Goal: Task Accomplishment & Management: Manage account settings

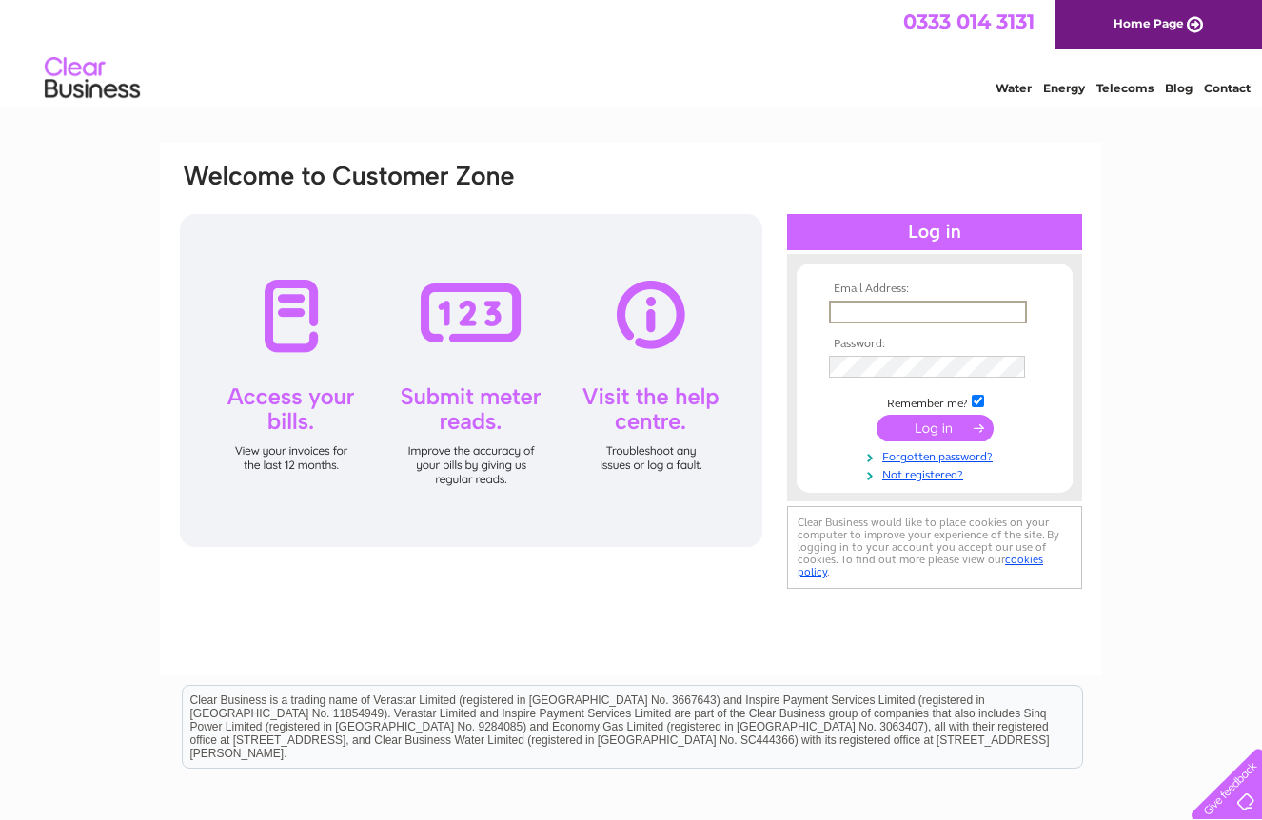
type input "[PERSON_NAME][EMAIL_ADDRESS][PERSON_NAME][DOMAIN_NAME]"
click at [934, 426] on input "submit" at bounding box center [934, 428] width 117 height 27
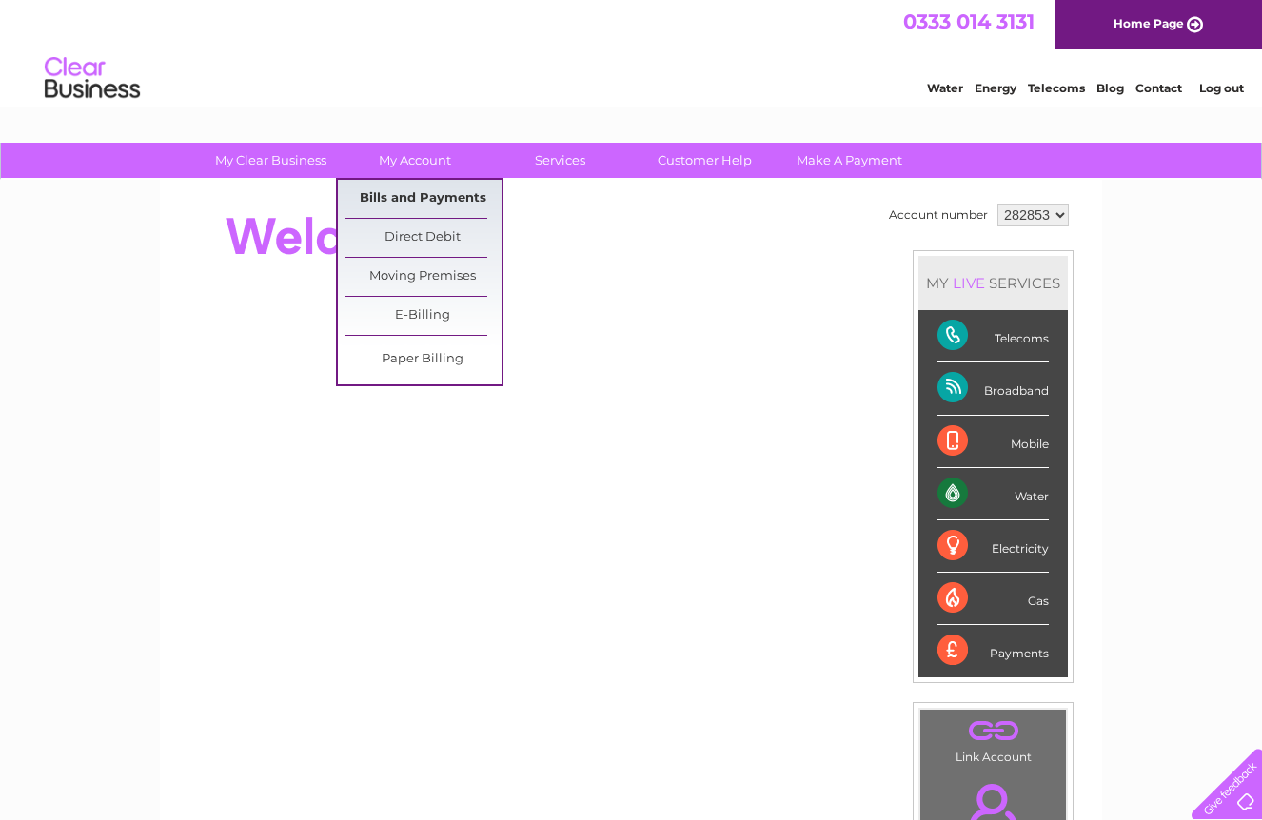
click at [417, 199] on link "Bills and Payments" at bounding box center [422, 199] width 157 height 38
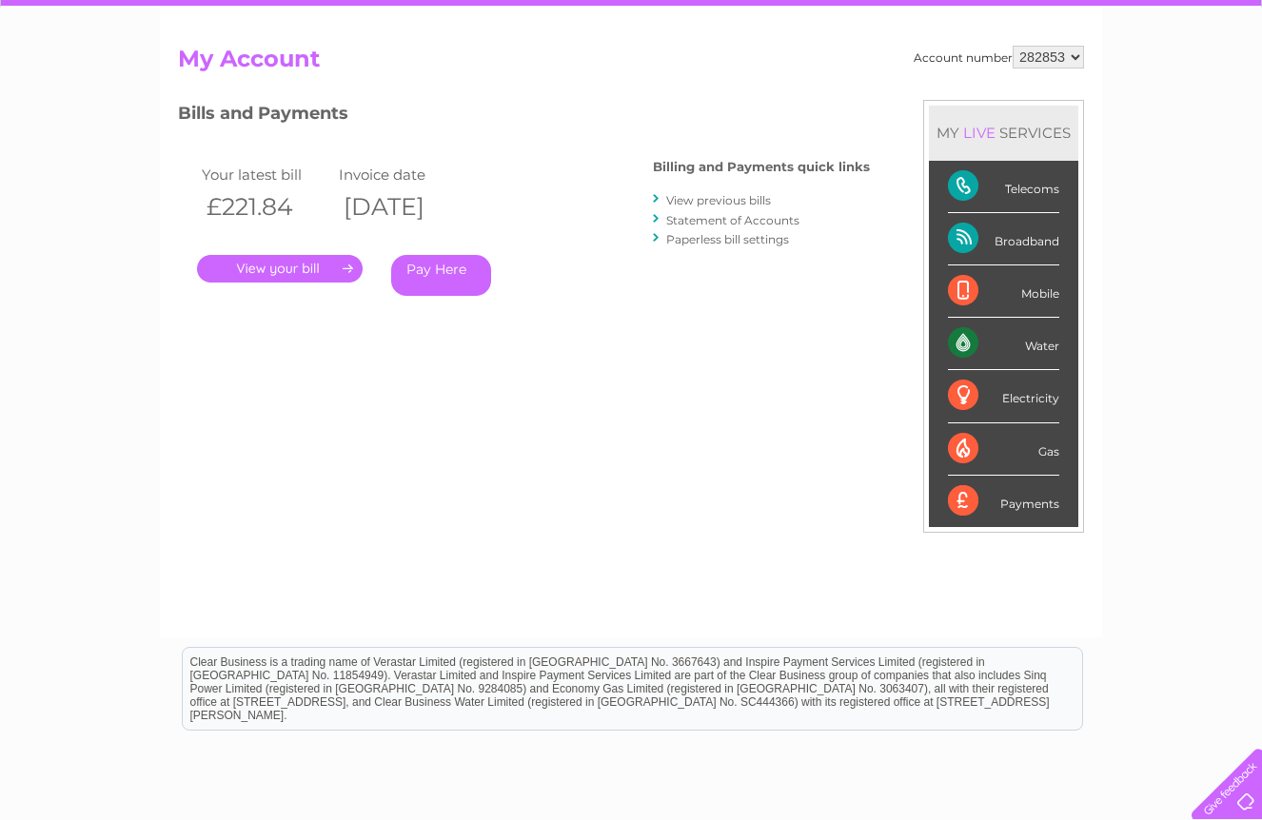
scroll to position [108, 0]
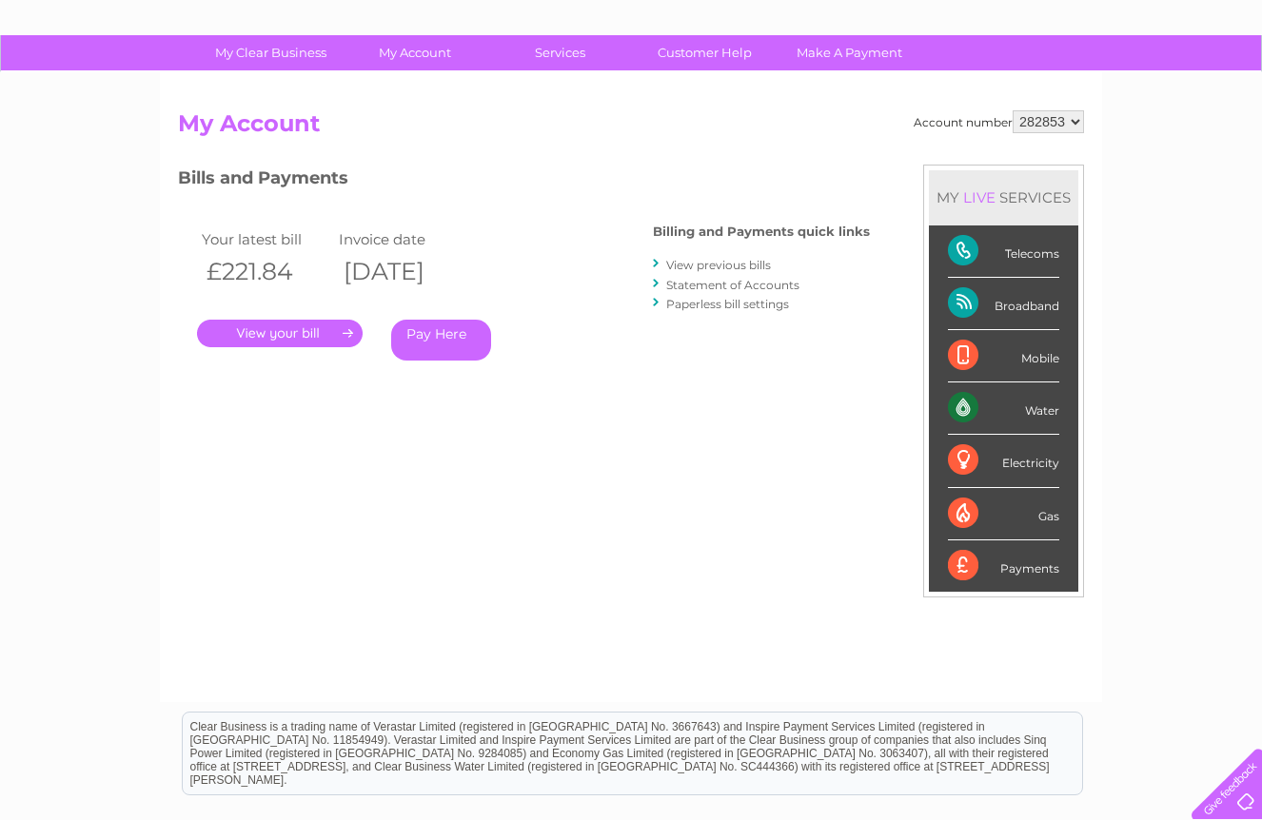
click at [275, 324] on link "." at bounding box center [280, 334] width 166 height 28
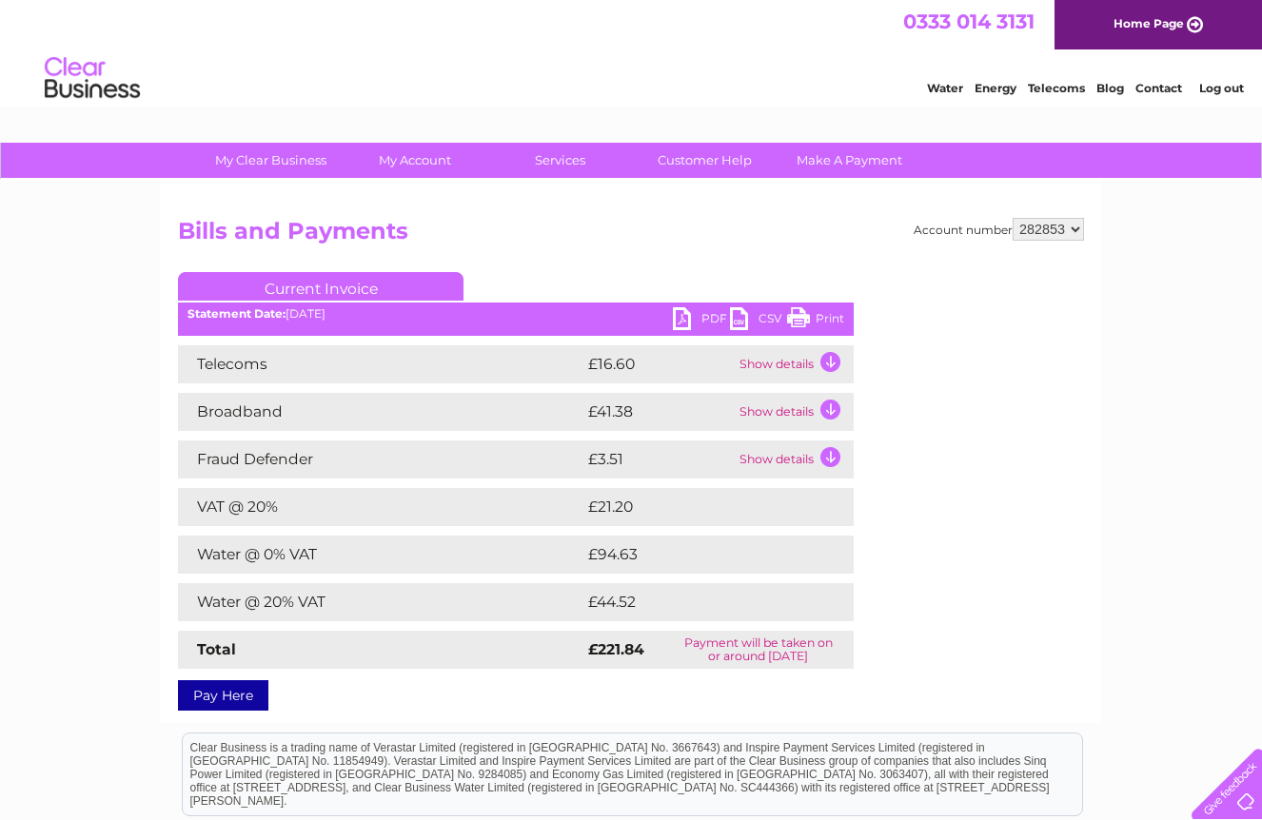
click at [698, 315] on link "PDF" at bounding box center [701, 321] width 57 height 28
